Goal: Find specific page/section: Find specific page/section

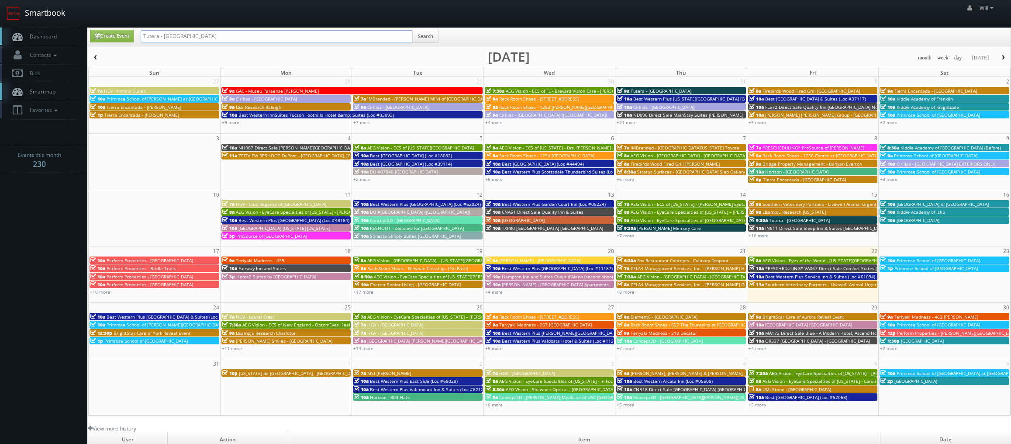
drag, startPoint x: 216, startPoint y: 36, endPoint x: 50, endPoint y: 17, distance: 167.1
click at [50, 18] on body "Smartbook Toggle Side Navigation Toggle Top Navigation Will Will Profile Logout…" at bounding box center [505, 298] width 1011 height 596
paste input "(07-09-25) Tutera - Monterey Park - No Exterior image"
drag, startPoint x: 226, startPoint y: 36, endPoint x: 475, endPoint y: 66, distance: 250.3
click at [459, 62] on div "Create Event (07-09-25) Tutera - Monterey Park - No Exterior images Search mont…" at bounding box center [549, 222] width 923 height 388
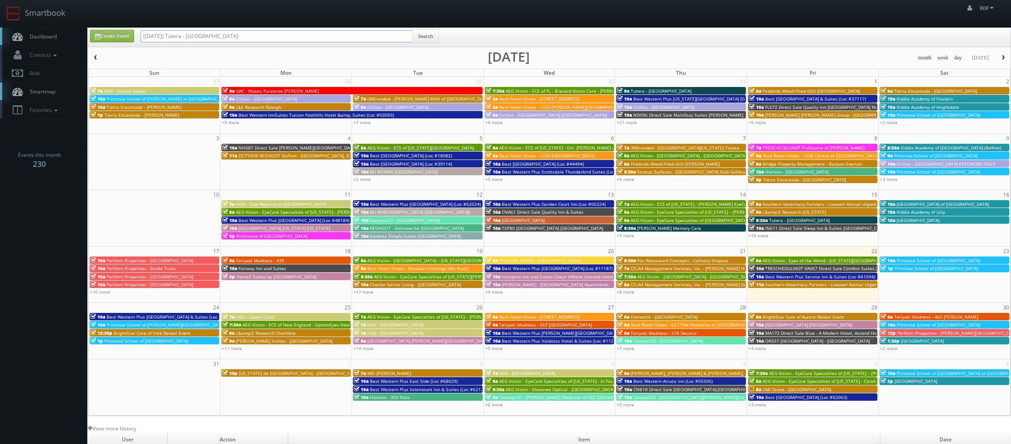
drag, startPoint x: 171, startPoint y: 35, endPoint x: -27, endPoint y: 19, distance: 198.5
click at [0, 19] on html "Smartbook Toggle Side Navigation Toggle Top Navigation Will Will Profile Logout…" at bounding box center [505, 298] width 1011 height 596
type input "Tutera - Monterey Park"
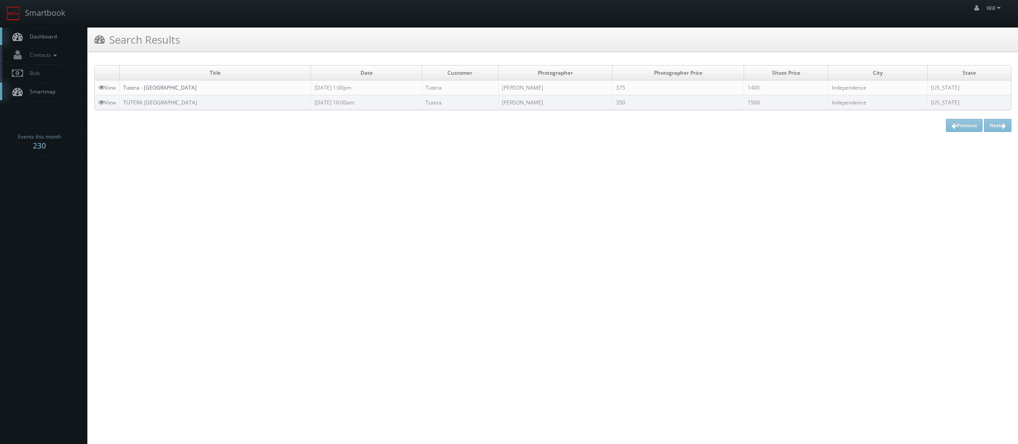
click at [165, 89] on link "Tutera - Monterey Park" at bounding box center [159, 87] width 73 height 7
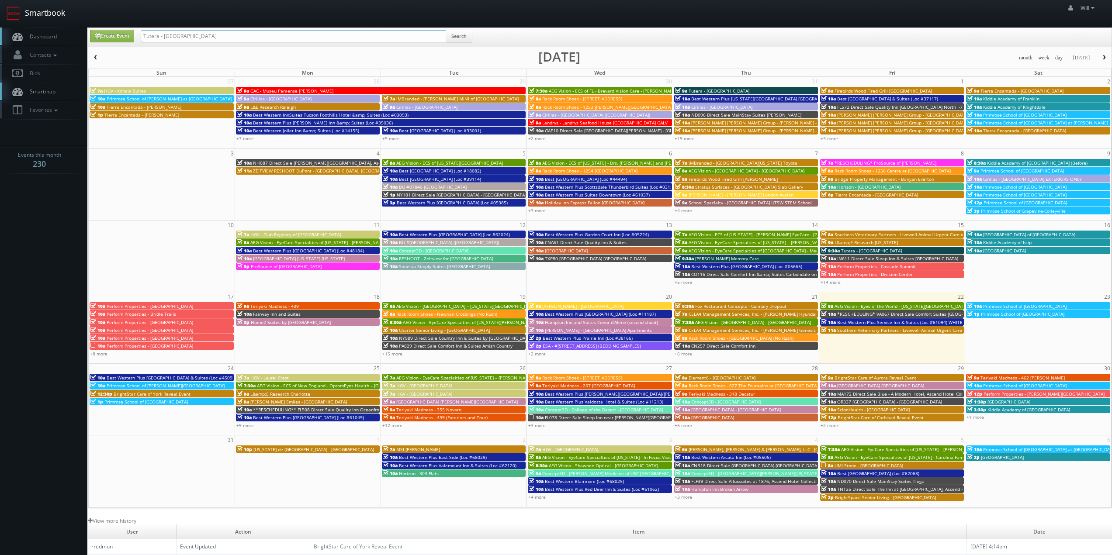
drag, startPoint x: 214, startPoint y: 36, endPoint x: 48, endPoint y: 15, distance: 167.7
click at [48, 15] on body "Smartbook Toggle Side Navigation Toggle Top Navigation Will Will Profile Logout…" at bounding box center [556, 344] width 1112 height 688
paste input "(07-22-25) Tutera - Windsor Estates of St. Charles"
drag, startPoint x: 171, startPoint y: 33, endPoint x: 0, endPoint y: -10, distance: 176.7
click at [0, 0] on html "Smartbook Toggle Side Navigation Toggle Top Navigation Will Will Profile Logout…" at bounding box center [556, 344] width 1112 height 688
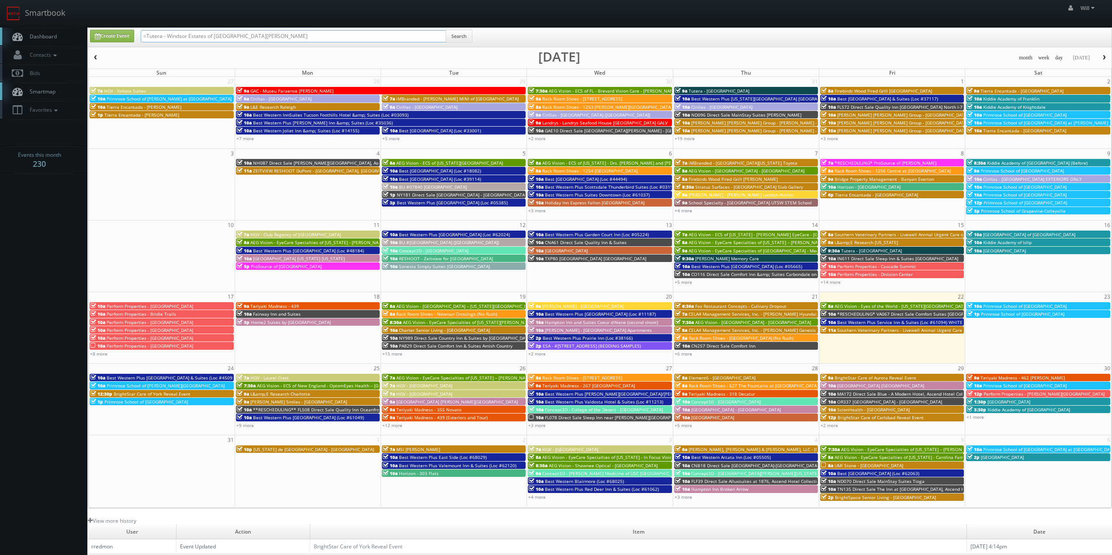
type input "=Tutera - Windsor Estates of St. Charles"
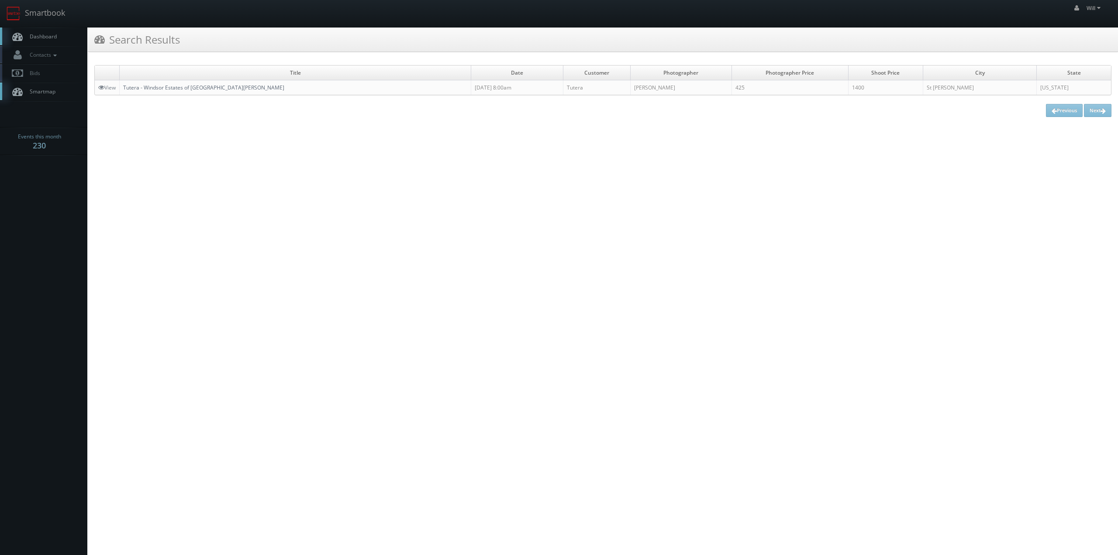
click at [149, 88] on link "Tutera - Windsor Estates of [GEOGRAPHIC_DATA][PERSON_NAME]" at bounding box center [203, 87] width 161 height 7
